Goal: Find specific fact: Find specific fact

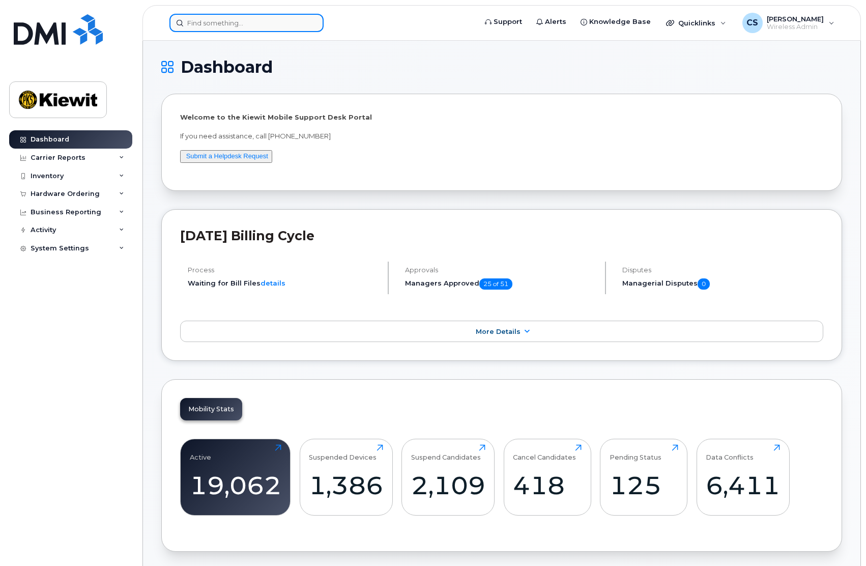
click at [246, 26] on input at bounding box center [247, 23] width 154 height 18
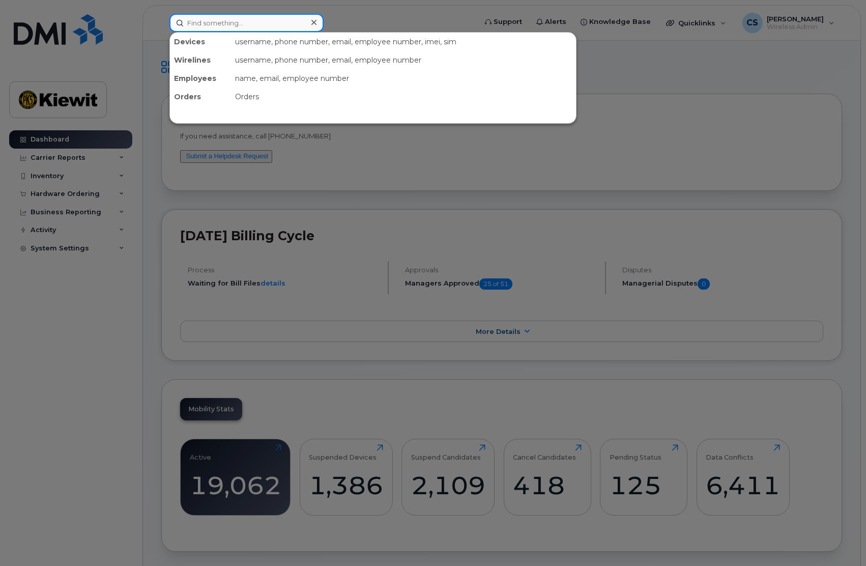
paste input "503-680-6792"
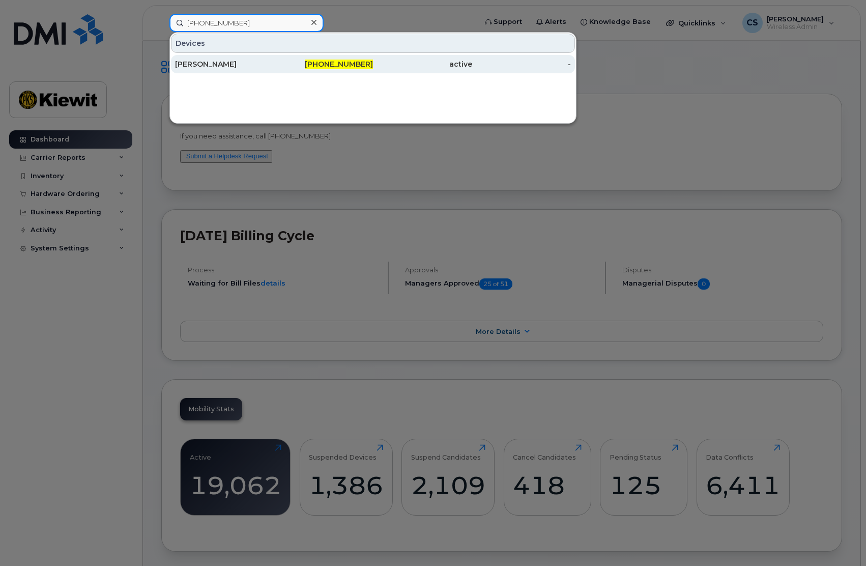
type input "503-680-6792"
click at [211, 66] on div "[PERSON_NAME]" at bounding box center [224, 64] width 99 height 10
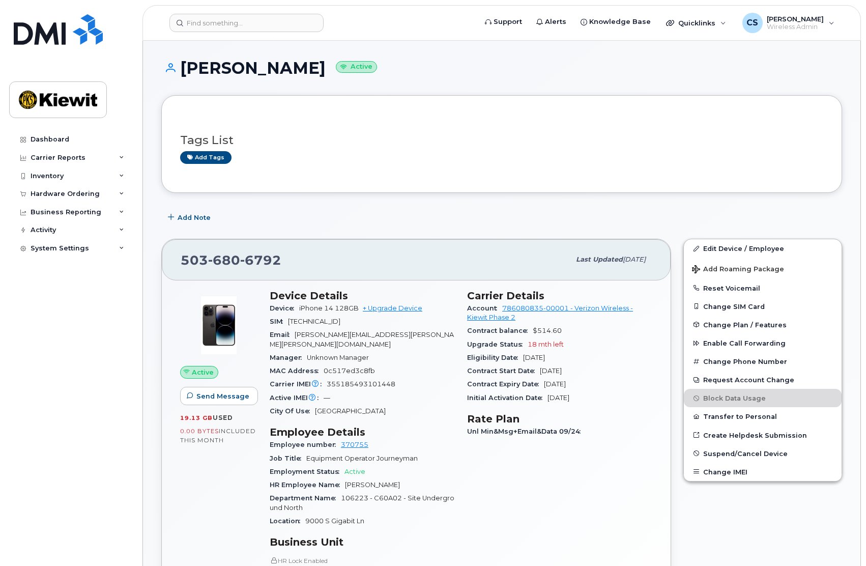
click at [363, 380] on span "355185493101448" at bounding box center [361, 384] width 69 height 8
copy span "355185493101448"
